Goal: Navigation & Orientation: Find specific page/section

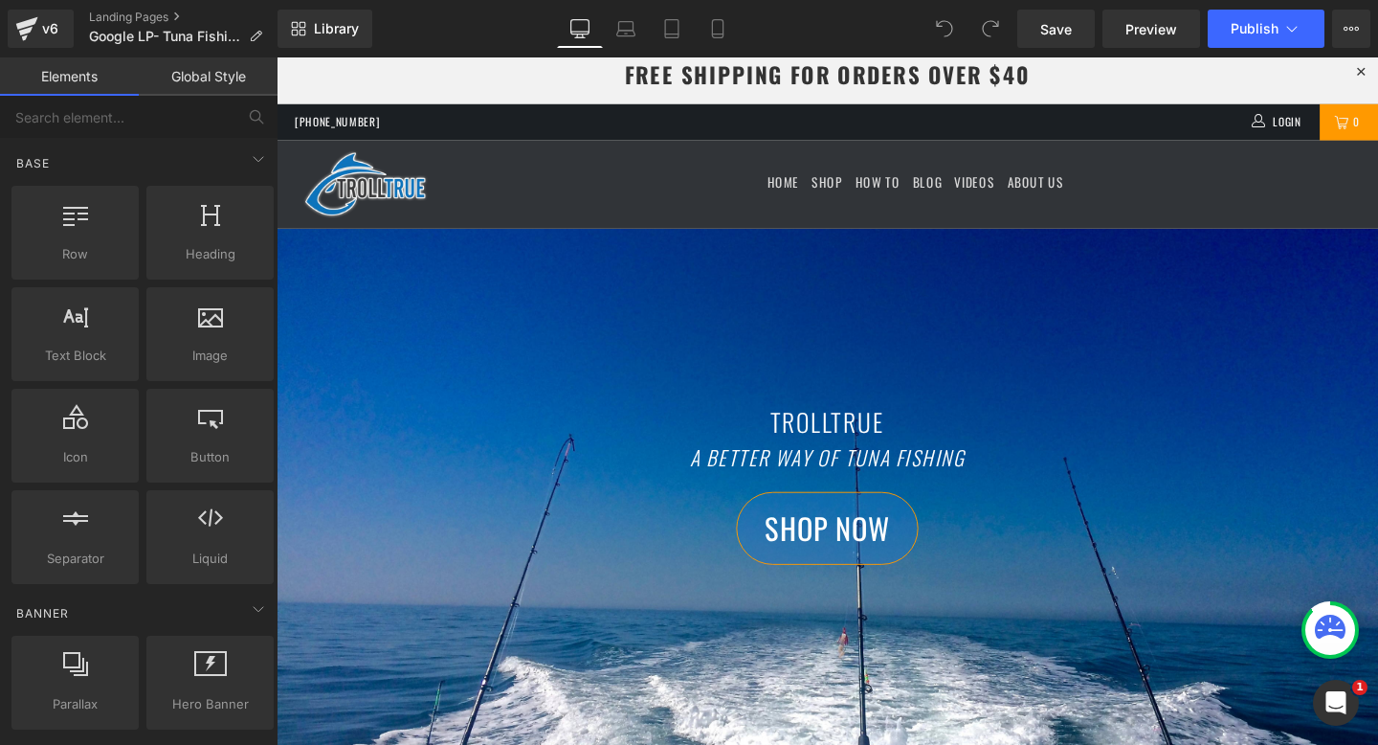
click at [1303, 164] on div "Close dialog Want Some Free Rigging? For a limited time, get a free pack of mon…" at bounding box center [856, 418] width 1158 height 723
click at [138, 17] on link "Landing Pages" at bounding box center [183, 17] width 189 height 15
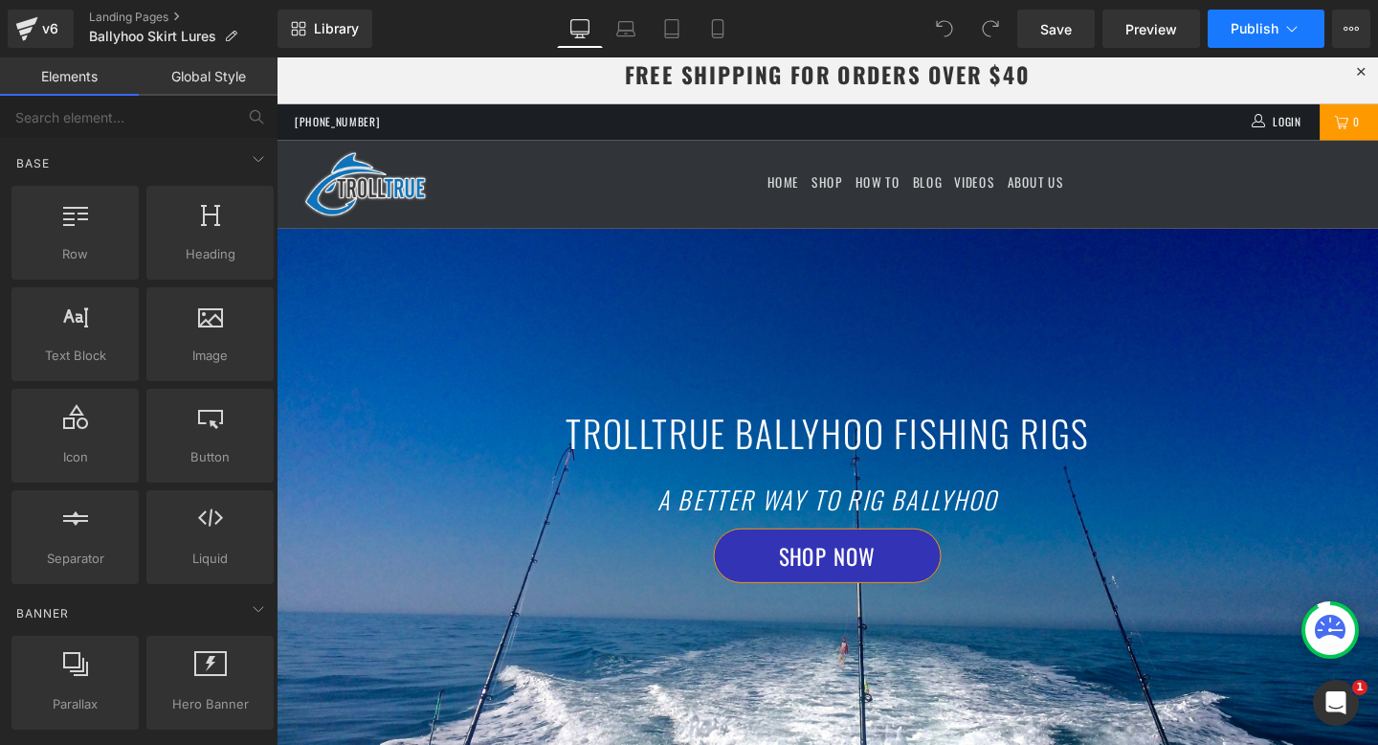
click at [1298, 30] on icon at bounding box center [1292, 28] width 19 height 19
click at [35, 24] on icon at bounding box center [26, 29] width 23 height 48
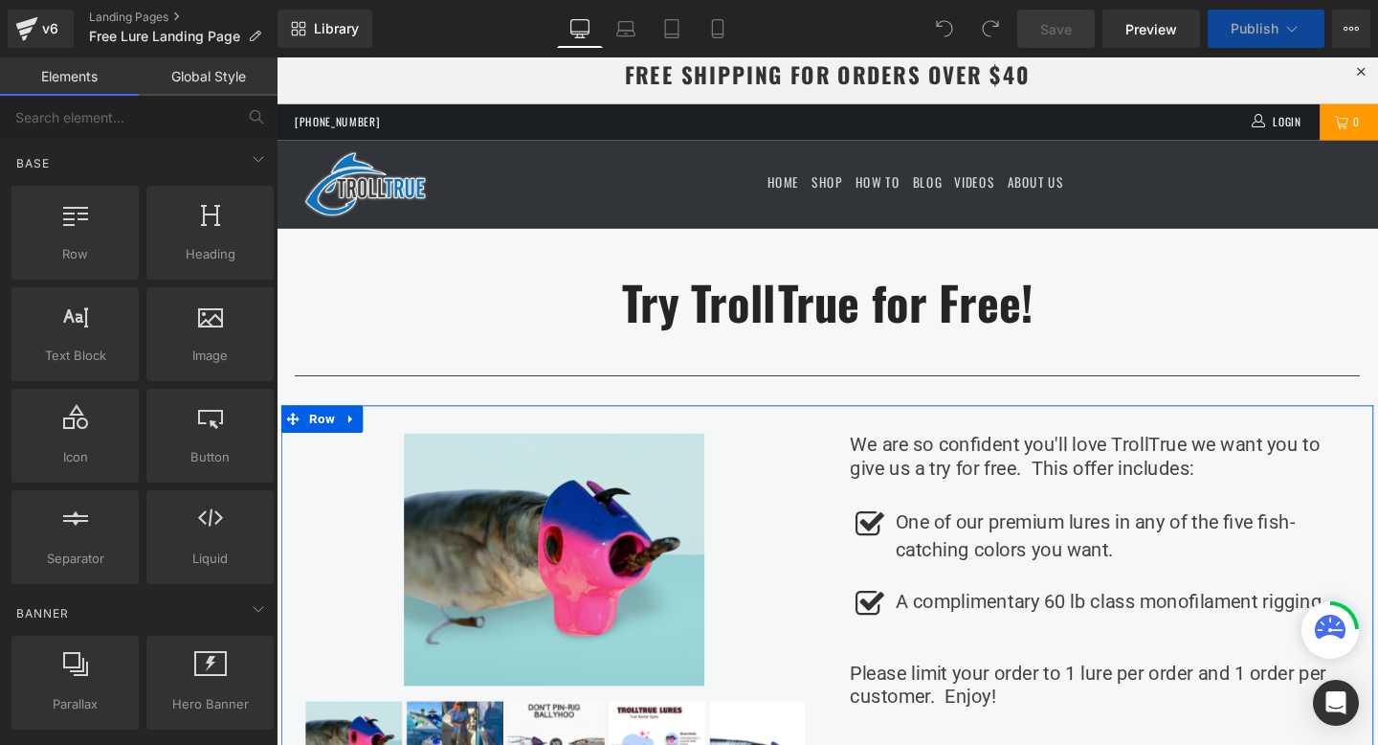
click at [218, 75] on link "Global Style" at bounding box center [208, 76] width 139 height 38
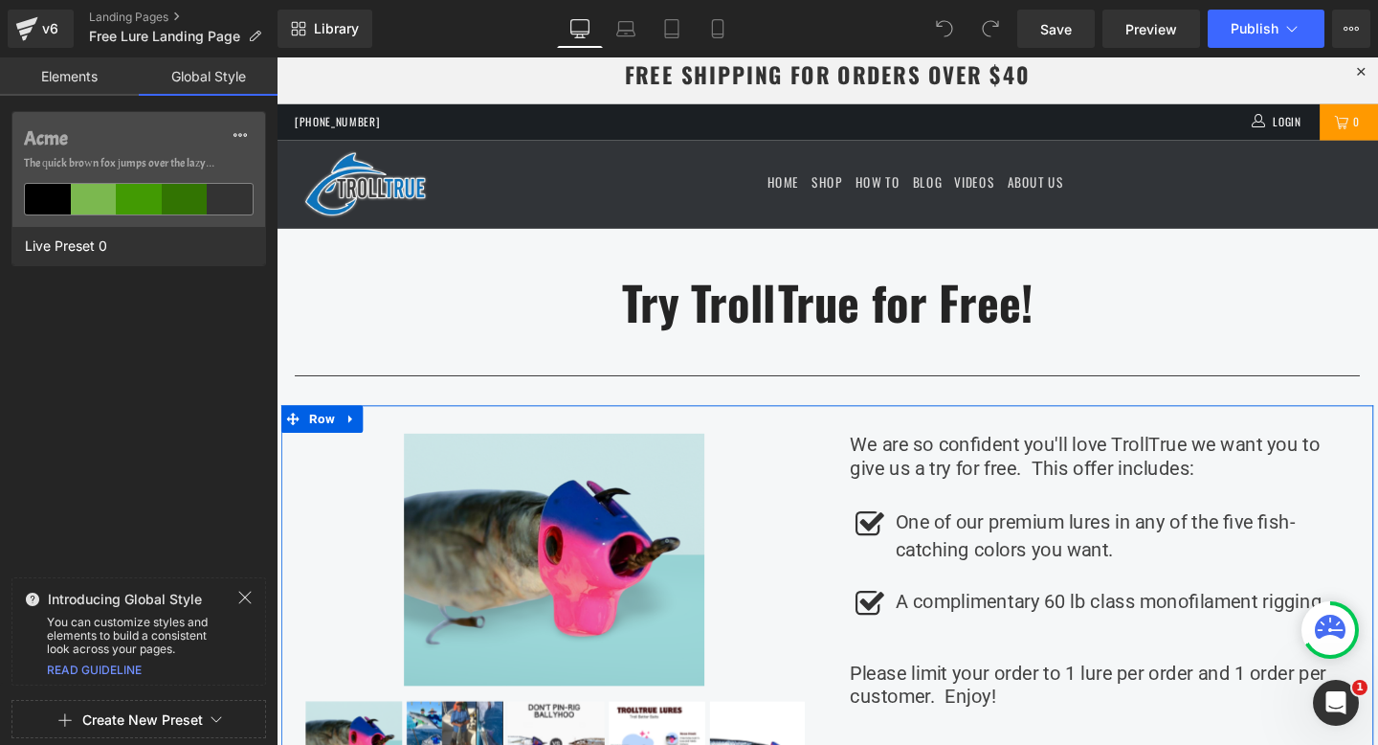
click at [87, 666] on link "READ GUIDELINE" at bounding box center [94, 669] width 95 height 14
click at [35, 26] on icon at bounding box center [26, 29] width 23 height 48
